Goal: Find specific page/section: Find specific page/section

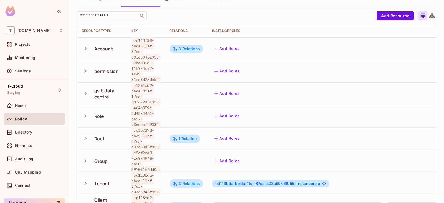
scroll to position [65, 0]
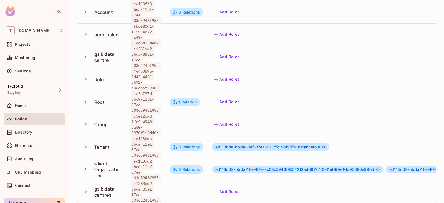
drag, startPoint x: 134, startPoint y: 112, endPoint x: 158, endPoint y: 123, distance: 26.6
click at [155, 123] on span "d5ef2ca8-7fd9-4940-ba50-8970f166dd0e" at bounding box center [145, 125] width 29 height 24
drag, startPoint x: 159, startPoint y: 125, endPoint x: 135, endPoint y: 109, distance: 29.9
click at [135, 113] on span "d5ef2ca8-7fd9-4940-ba50-8970f166dd0e" at bounding box center [145, 125] width 29 height 24
click at [176, 116] on td at bounding box center [186, 124] width 42 height 22
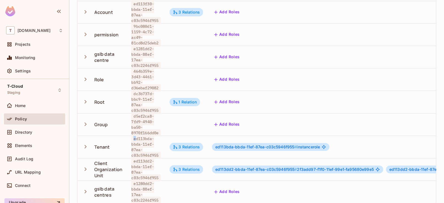
click at [134, 135] on span "ed113bda-bbda-11ef-87ea-c03c5946f955" at bounding box center [145, 147] width 29 height 24
click at [140, 135] on span "ed113bda-bbda-11ef-87ea-c03c5946f955" at bounding box center [145, 147] width 29 height 24
drag, startPoint x: 133, startPoint y: 132, endPoint x: 183, endPoint y: 139, distance: 51.1
click at [158, 145] on span "ed113bda-bbda-11ef-87ea-c03c5946f955" at bounding box center [145, 147] width 29 height 24
copy span "ed113bda-bbda-11ef-87ea-c03c5946f955"
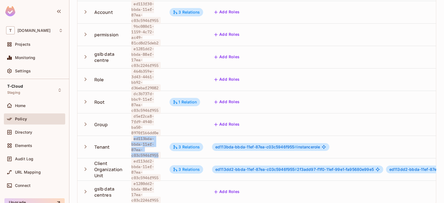
copy span "ed113bda-bbda-11ef-87ea-c03c5946f955"
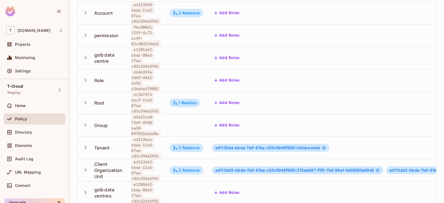
drag, startPoint x: 26, startPoint y: 156, endPoint x: 142, endPoint y: 139, distance: 116.9
click at [25, 156] on div "Audit Log" at bounding box center [34, 159] width 57 height 7
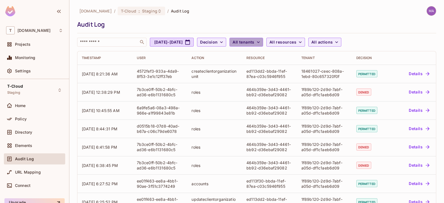
click at [263, 44] on button "All tenants" at bounding box center [246, 42] width 33 height 9
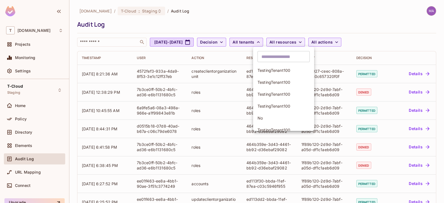
click at [278, 44] on div at bounding box center [222, 101] width 444 height 203
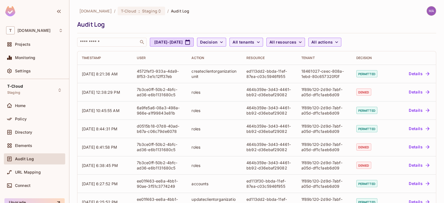
click at [296, 39] on span "All resources" at bounding box center [282, 42] width 27 height 7
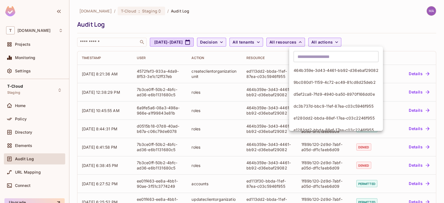
click at [316, 39] on div at bounding box center [222, 101] width 444 height 203
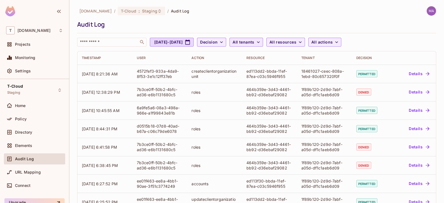
click at [263, 42] on button "All tenants" at bounding box center [246, 42] width 33 height 9
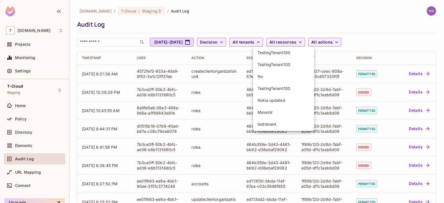
scroll to position [43, 0]
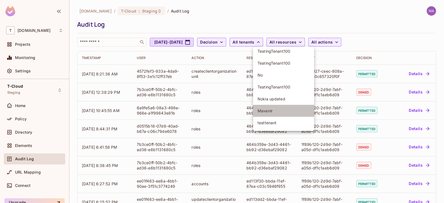
click at [271, 105] on li "Mavenir" at bounding box center [283, 111] width 61 height 12
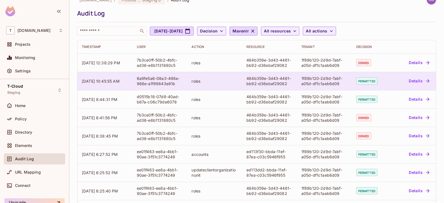
scroll to position [0, 0]
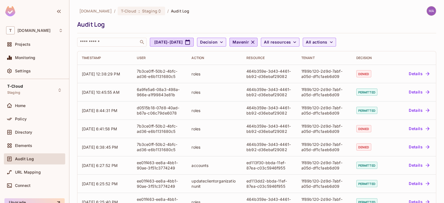
click at [254, 14] on div "[DOMAIN_NAME] / T-Cloud : Staging / Audit Log" at bounding box center [256, 11] width 359 height 10
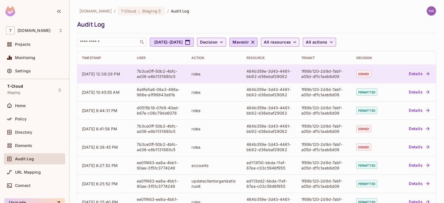
click at [150, 69] on div "7b3ce0ff-50b2-4bfc-ad36-e6b1131680c5" at bounding box center [160, 74] width 46 height 11
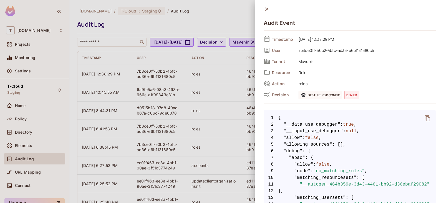
click at [266, 7] on icon at bounding box center [267, 9] width 6 height 6
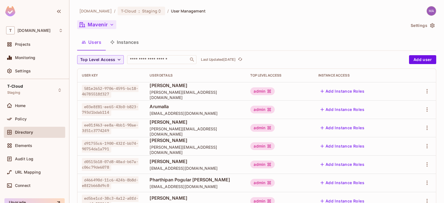
click at [107, 24] on button "Mavenir" at bounding box center [96, 24] width 39 height 9
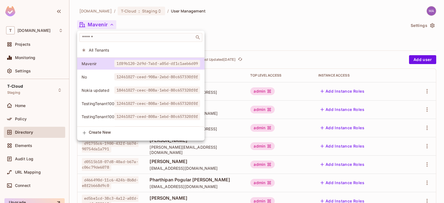
click at [266, 12] on div at bounding box center [222, 101] width 444 height 203
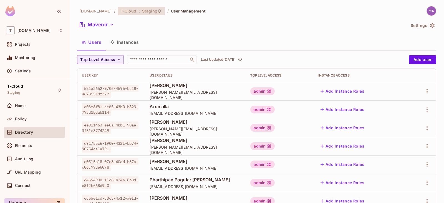
drag, startPoint x: 147, startPoint y: 10, endPoint x: 128, endPoint y: 12, distance: 18.7
click at [128, 12] on span "T-Cloud" at bounding box center [128, 10] width 15 height 5
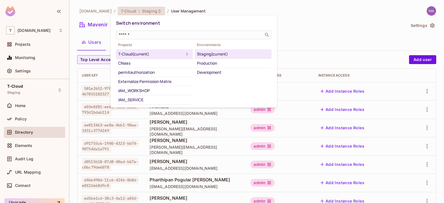
click at [305, 39] on div at bounding box center [222, 101] width 444 height 203
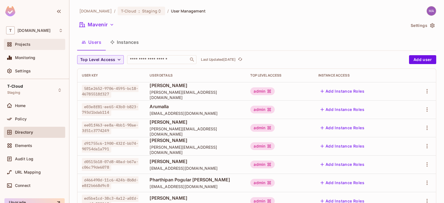
click at [33, 39] on div "Projects" at bounding box center [34, 44] width 61 height 11
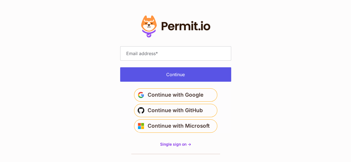
type input "**********"
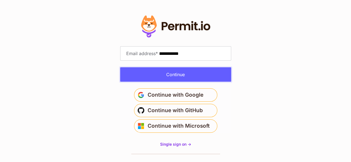
drag, startPoint x: 179, startPoint y: 76, endPoint x: 177, endPoint y: 75, distance: 2.9
click at [179, 76] on button "Continue" at bounding box center [175, 74] width 111 height 14
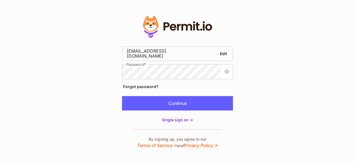
drag, startPoint x: 311, startPoint y: 90, endPoint x: 309, endPoint y: 92, distance: 3.2
click at [311, 90] on section "Edit" at bounding box center [177, 81] width 355 height 162
click at [208, 103] on button "Continue" at bounding box center [177, 103] width 111 height 14
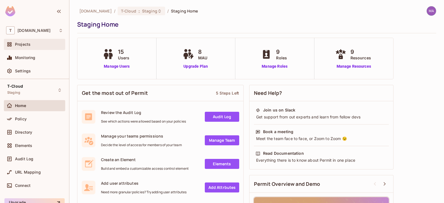
click at [35, 46] on div "Projects" at bounding box center [39, 44] width 48 height 4
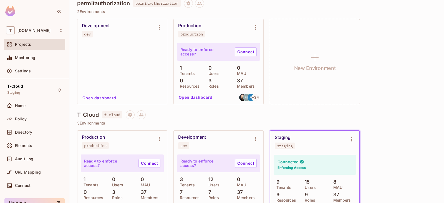
scroll to position [208, 0]
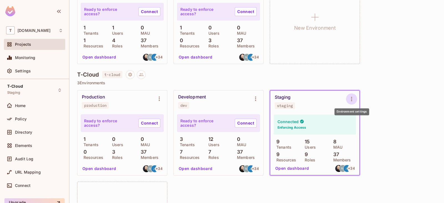
click at [354, 98] on icon "Environment settings" at bounding box center [351, 99] width 7 height 7
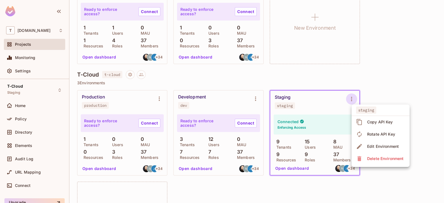
click at [390, 144] on div "Edit Environment" at bounding box center [383, 147] width 32 height 6
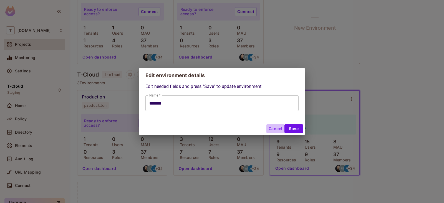
click at [276, 128] on button "Cancel" at bounding box center [275, 128] width 18 height 9
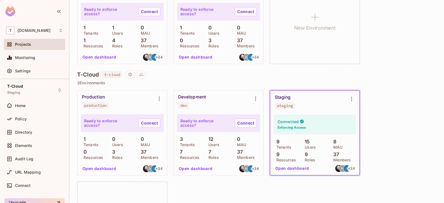
click at [286, 101] on div "Staging staging" at bounding box center [310, 102] width 71 height 14
click at [353, 98] on icon "Environment settings" at bounding box center [351, 99] width 7 height 7
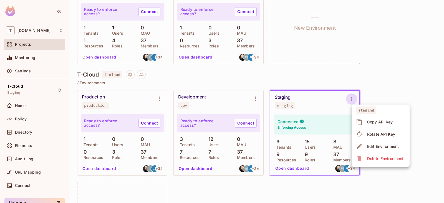
click at [302, 146] on div at bounding box center [222, 101] width 444 height 203
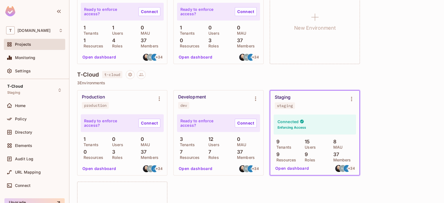
click at [294, 168] on button "Open dashboard" at bounding box center [292, 168] width 38 height 9
